Goal: Task Accomplishment & Management: Use online tool/utility

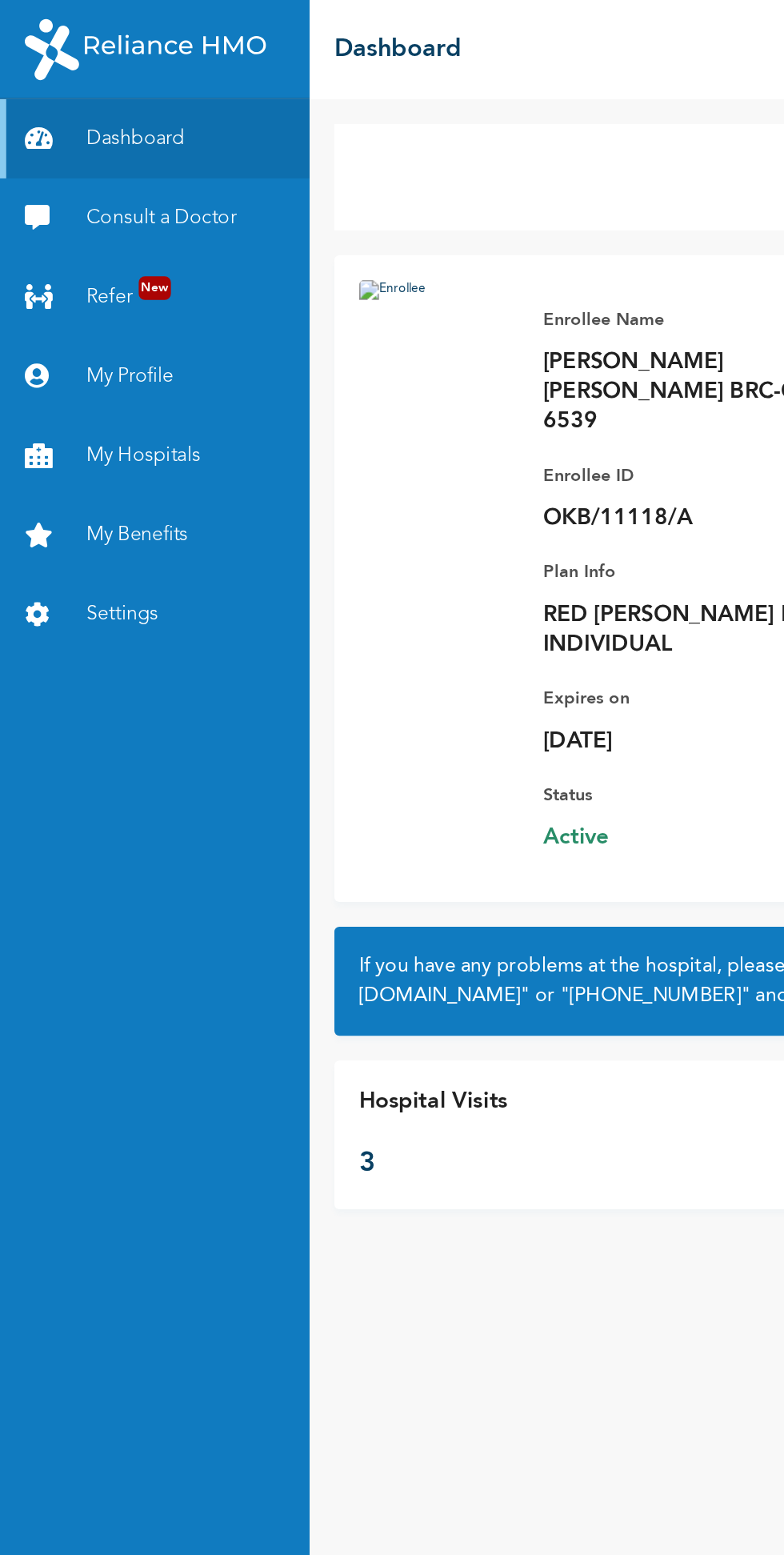
click at [89, 192] on link "Refer New" at bounding box center [100, 192] width 200 height 52
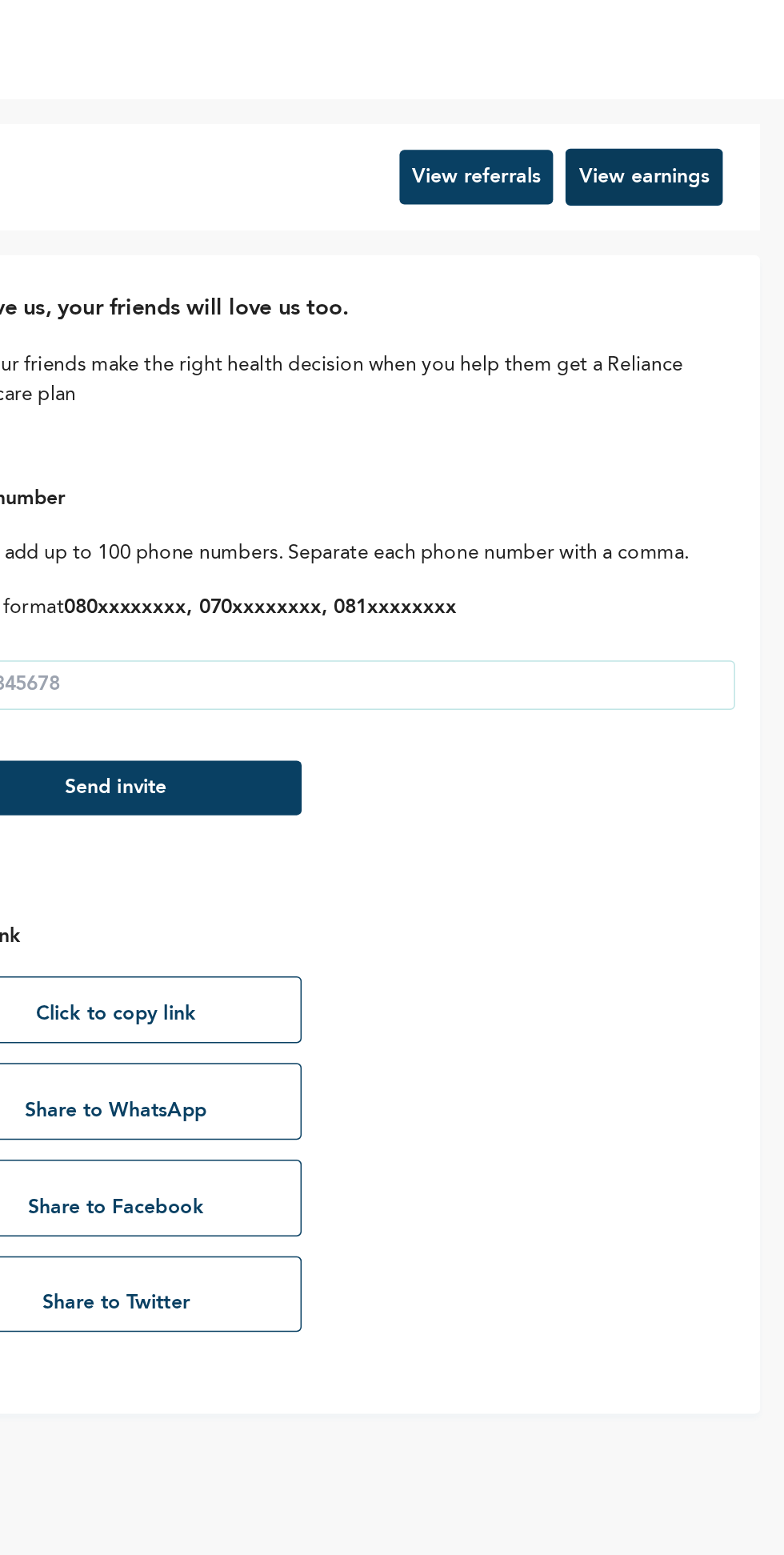
click at [691, 115] on button "View earnings" at bounding box center [693, 114] width 101 height 37
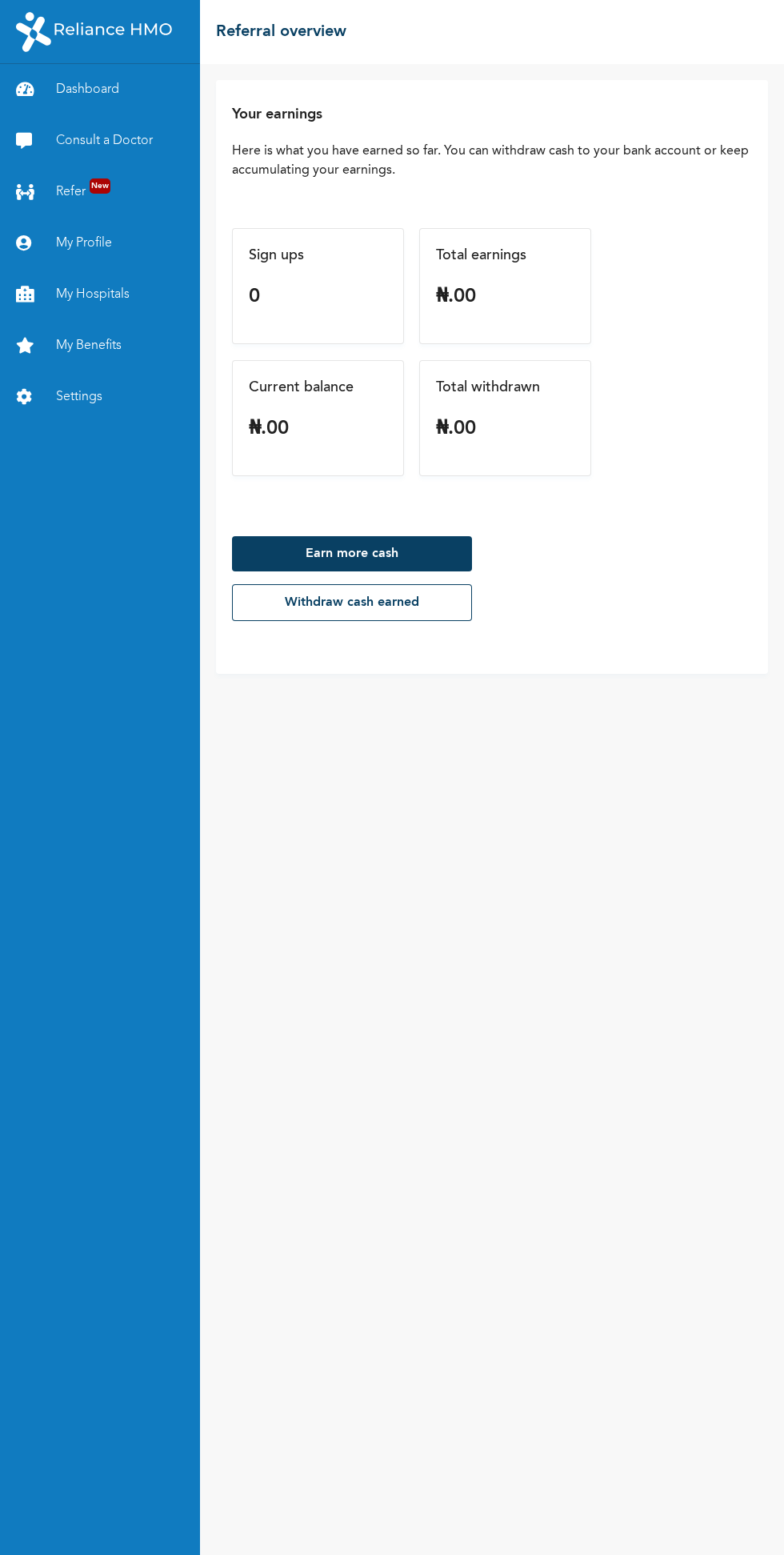
click at [99, 230] on link "My Profile" at bounding box center [100, 243] width 200 height 52
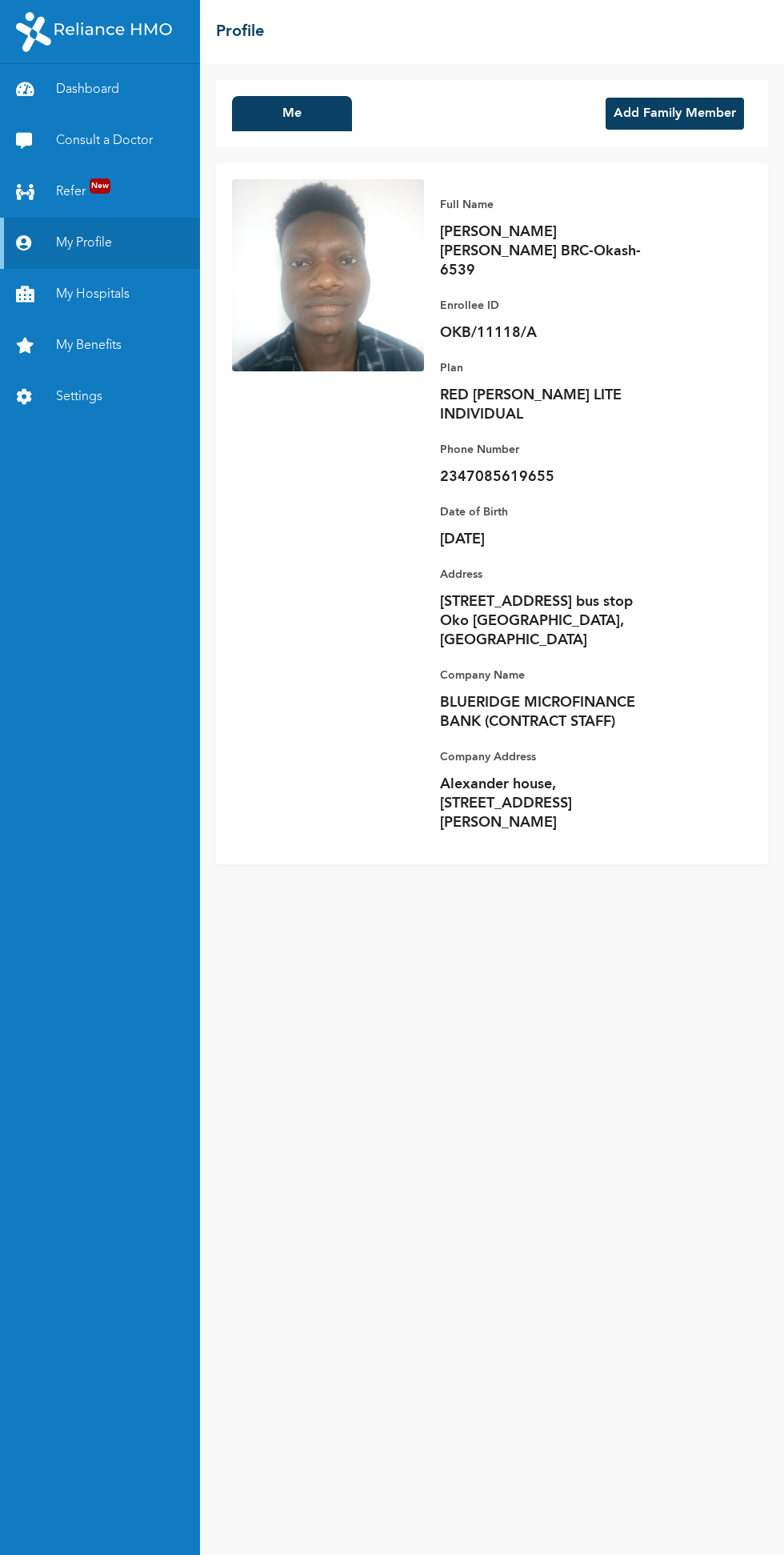
click at [108, 88] on link "Dashboard" at bounding box center [100, 90] width 200 height 52
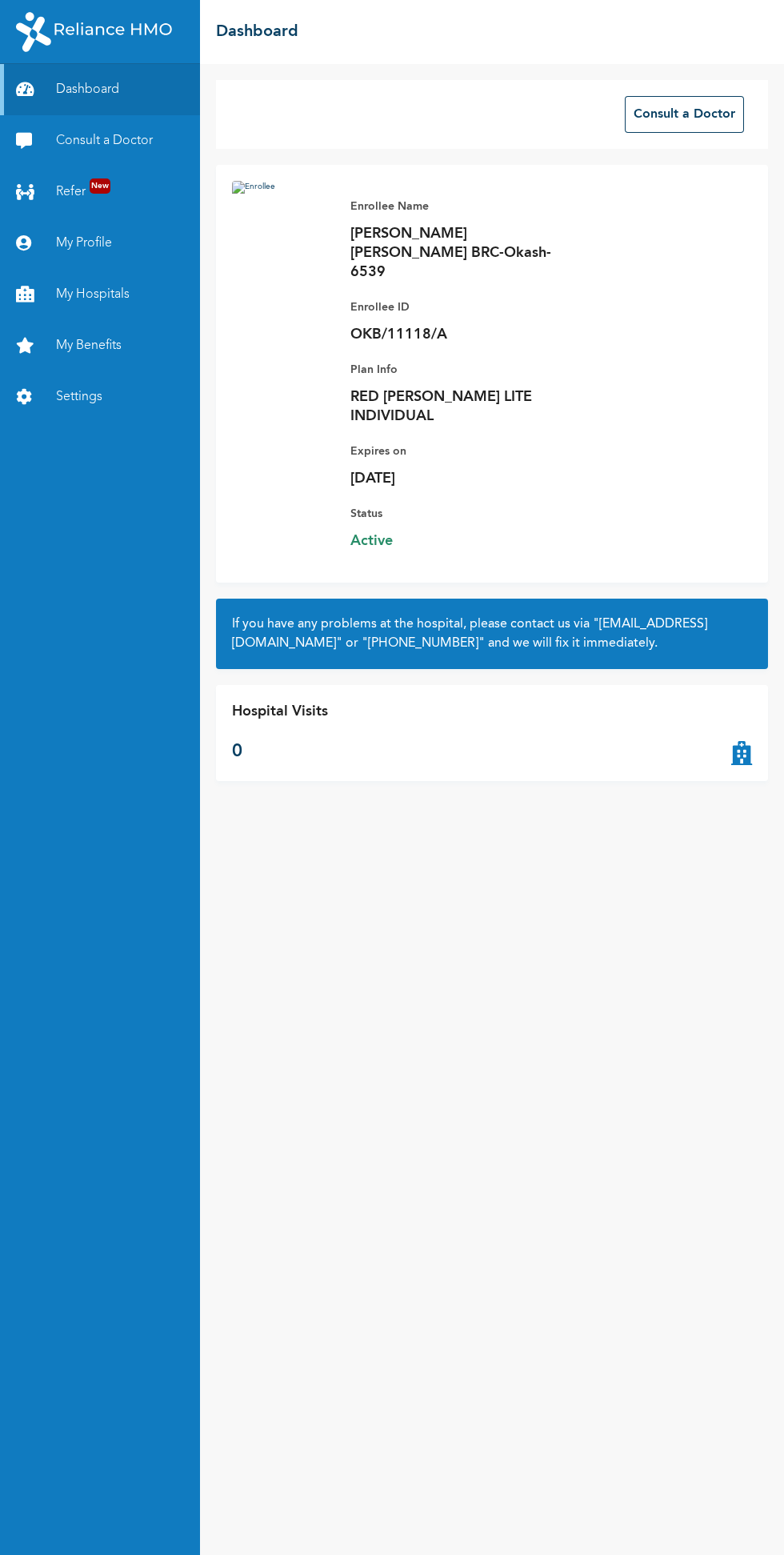
click at [140, 135] on link "Consult a Doctor" at bounding box center [100, 141] width 200 height 52
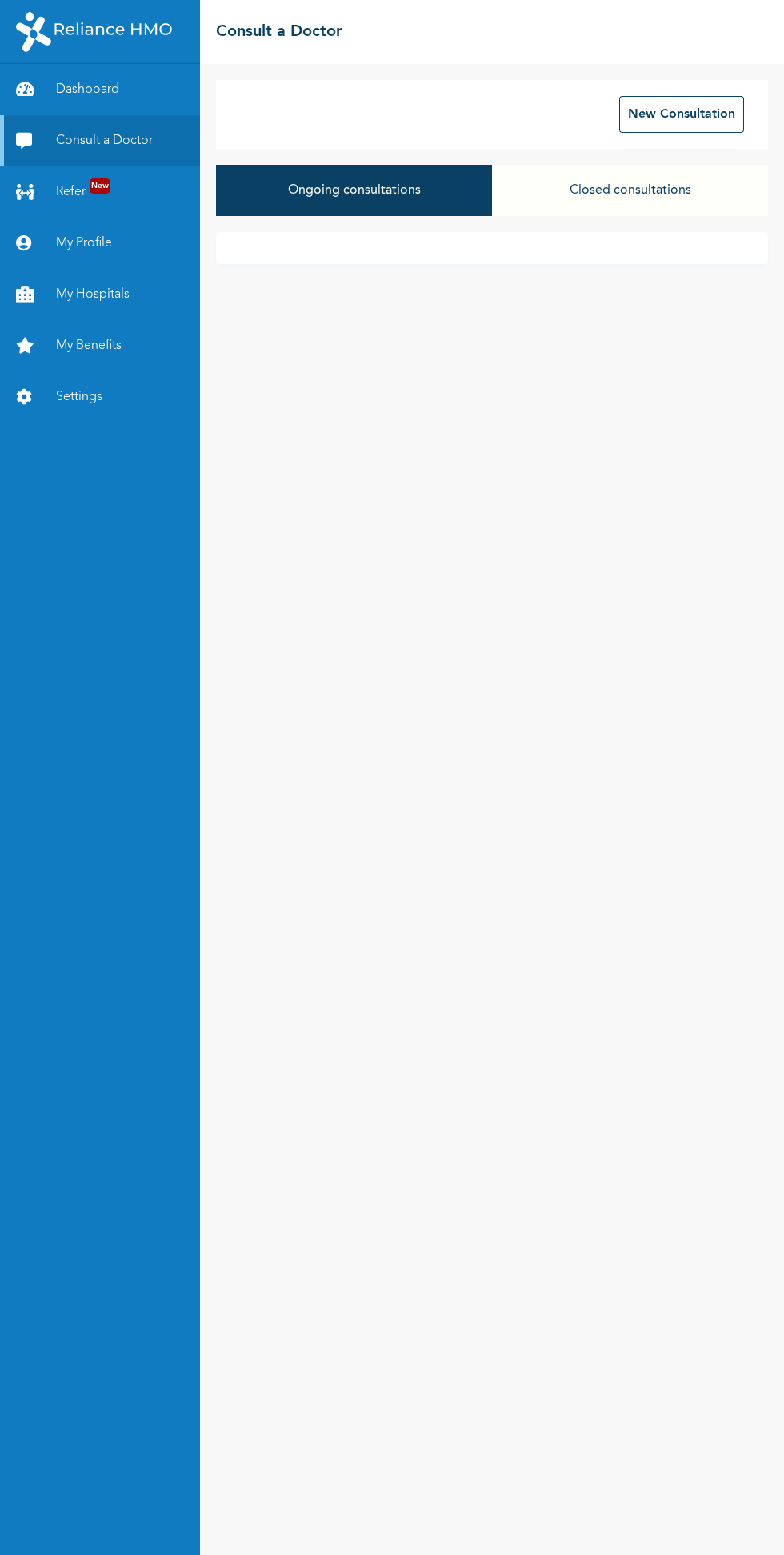
click at [630, 192] on button "Closed consultations" at bounding box center [629, 191] width 276 height 52
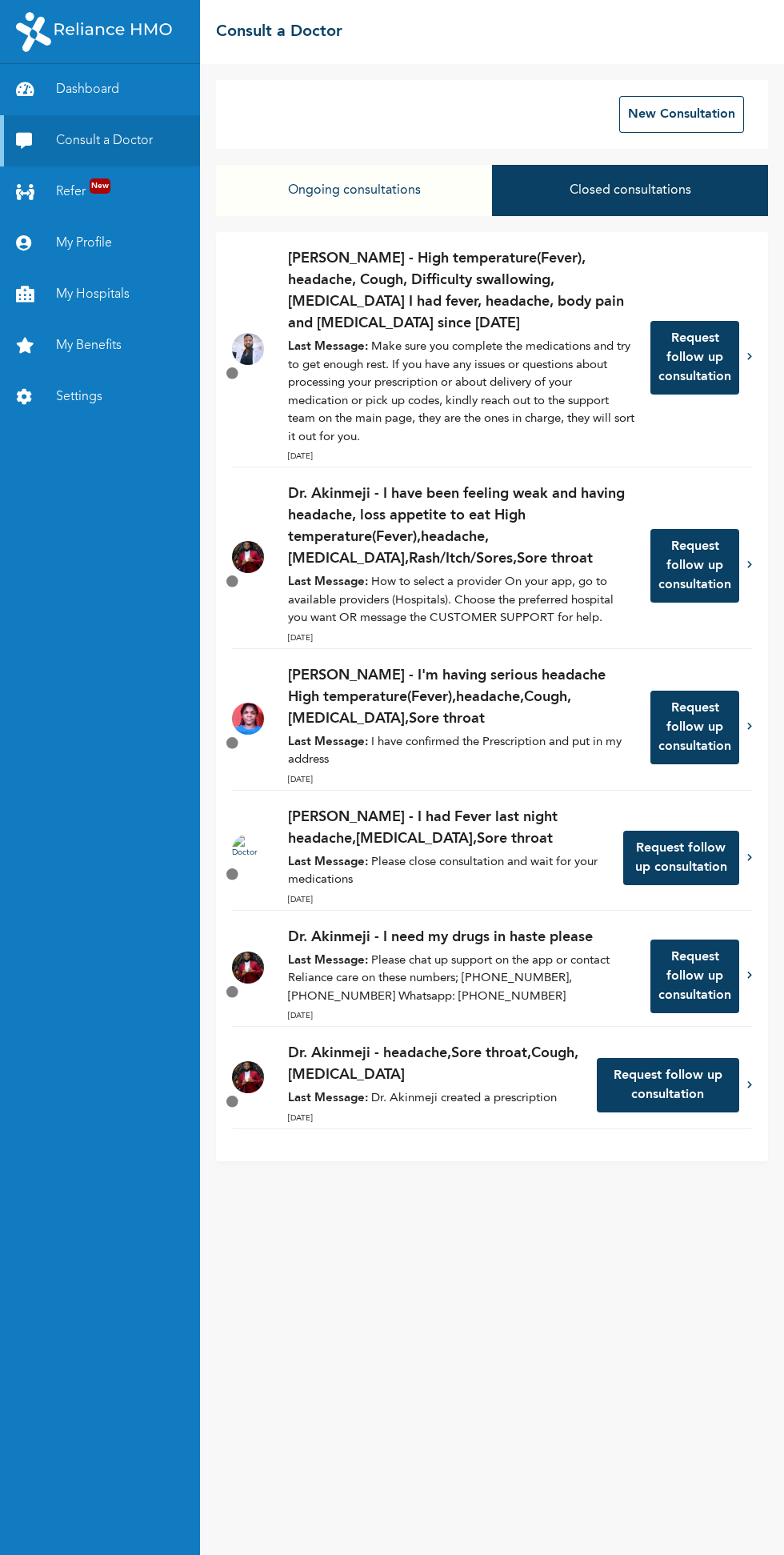
click at [386, 169] on button "Ongoing consultations" at bounding box center [353, 191] width 276 height 52
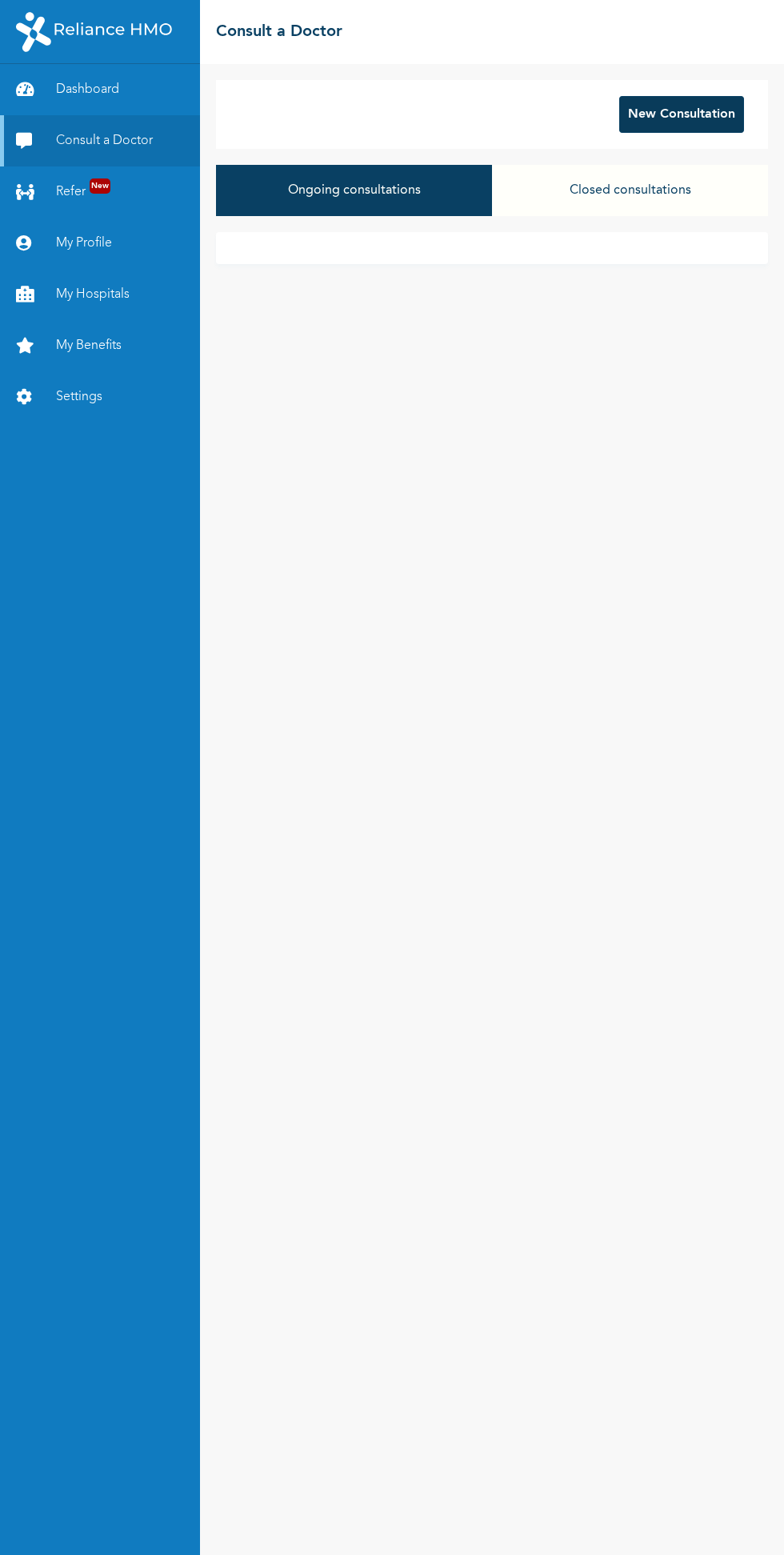
click at [715, 104] on button "New Consultation" at bounding box center [681, 114] width 125 height 37
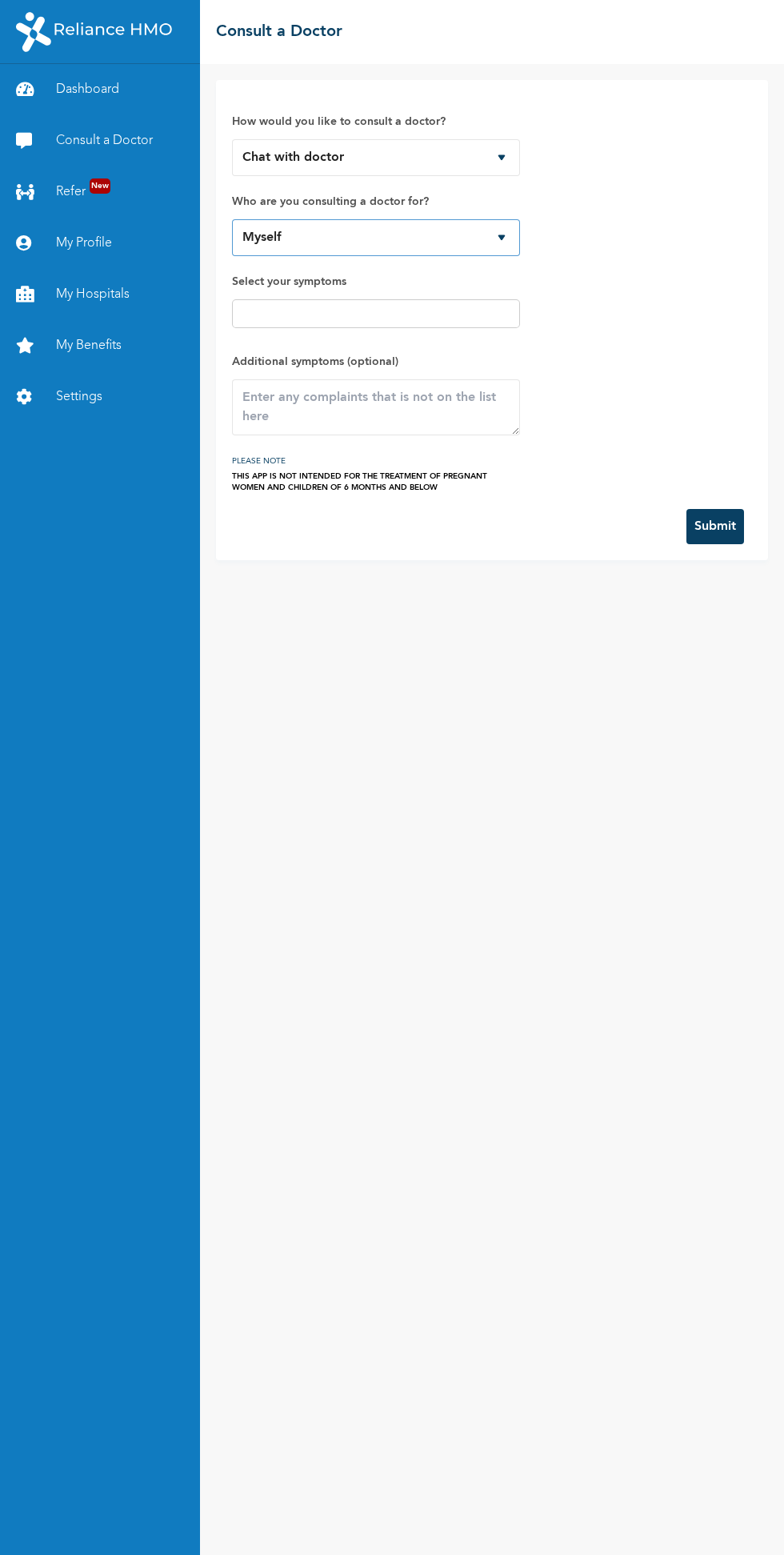
click at [506, 227] on select "Myself" at bounding box center [376, 238] width 288 height 37
click at [510, 146] on select "Chat with doctor Phone Call" at bounding box center [376, 158] width 288 height 37
click at [476, 316] on input "text" at bounding box center [376, 314] width 279 height 19
